Goal: Information Seeking & Learning: Learn about a topic

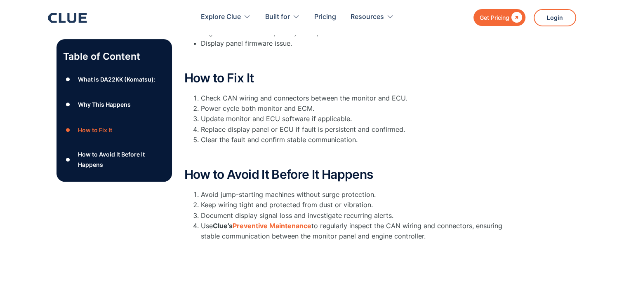
scroll to position [295, 0]
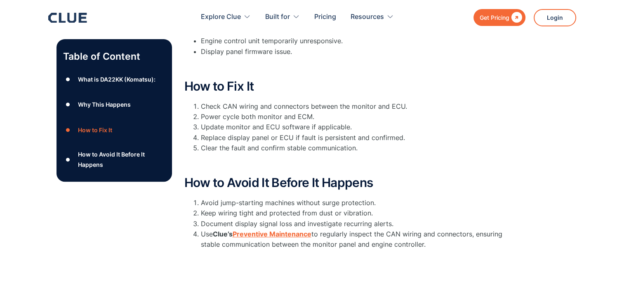
click at [292, 235] on strong "Preventive Maintenance" at bounding box center [272, 234] width 79 height 8
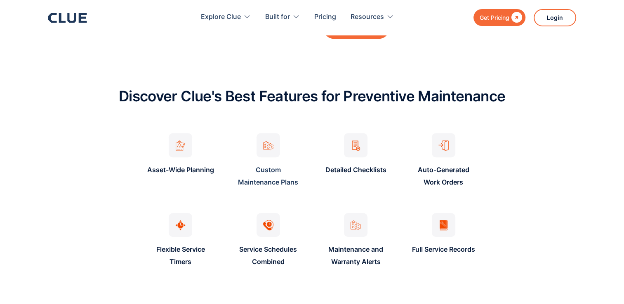
scroll to position [539, 0]
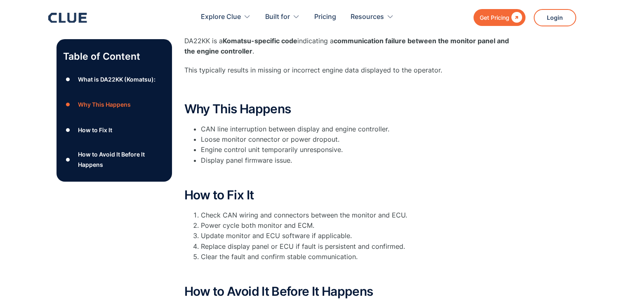
scroll to position [186, 0]
